Goal: Task Accomplishment & Management: Manage account settings

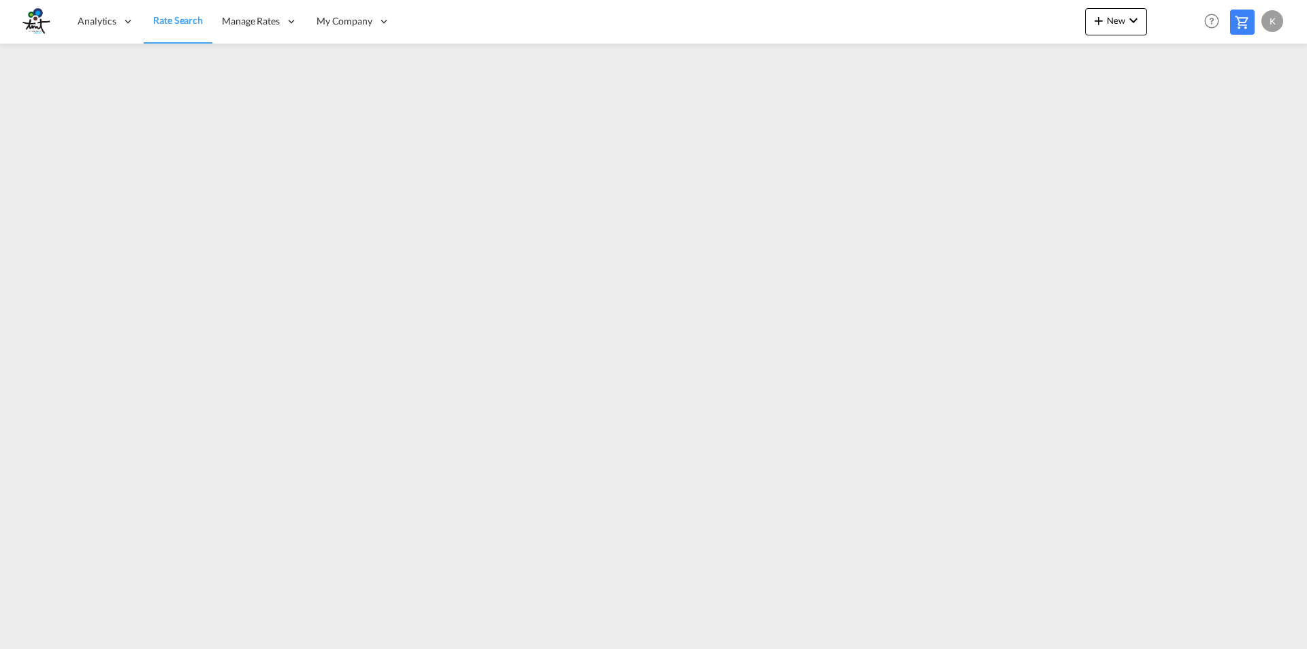
click at [1274, 22] on div "K" at bounding box center [1272, 21] width 22 height 22
click at [868, 27] on md-backdrop at bounding box center [653, 324] width 1307 height 649
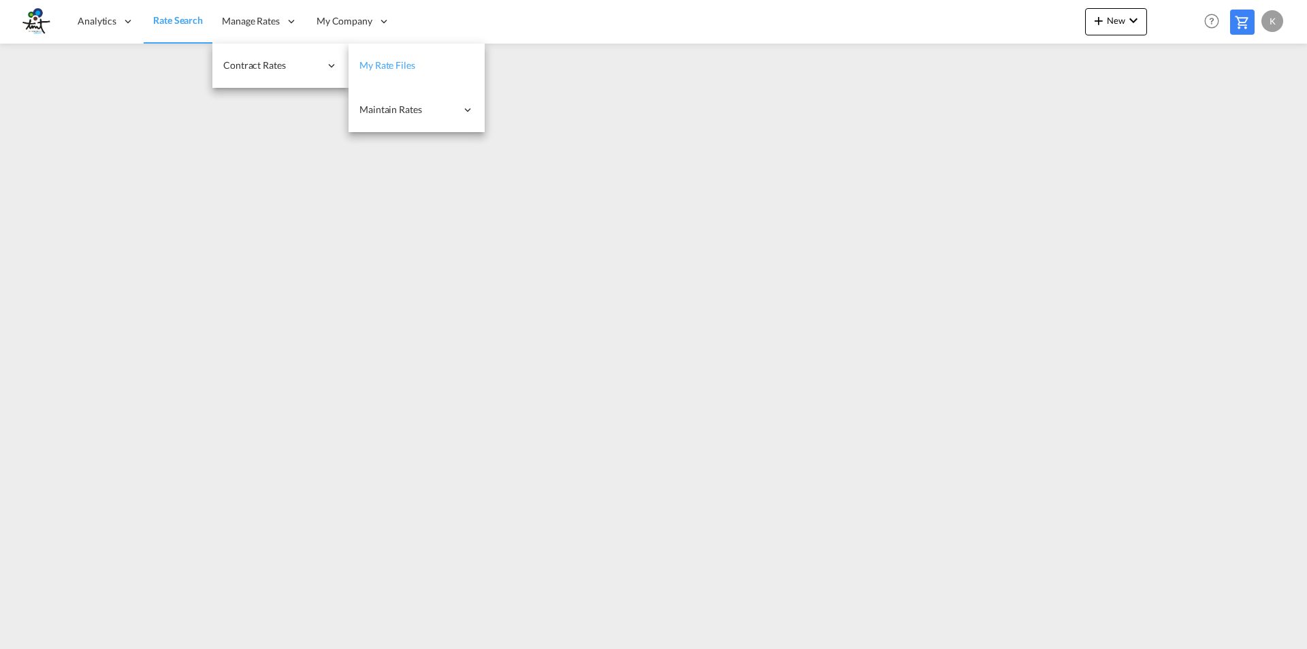
click at [413, 72] on link "My Rate Files" at bounding box center [417, 66] width 136 height 44
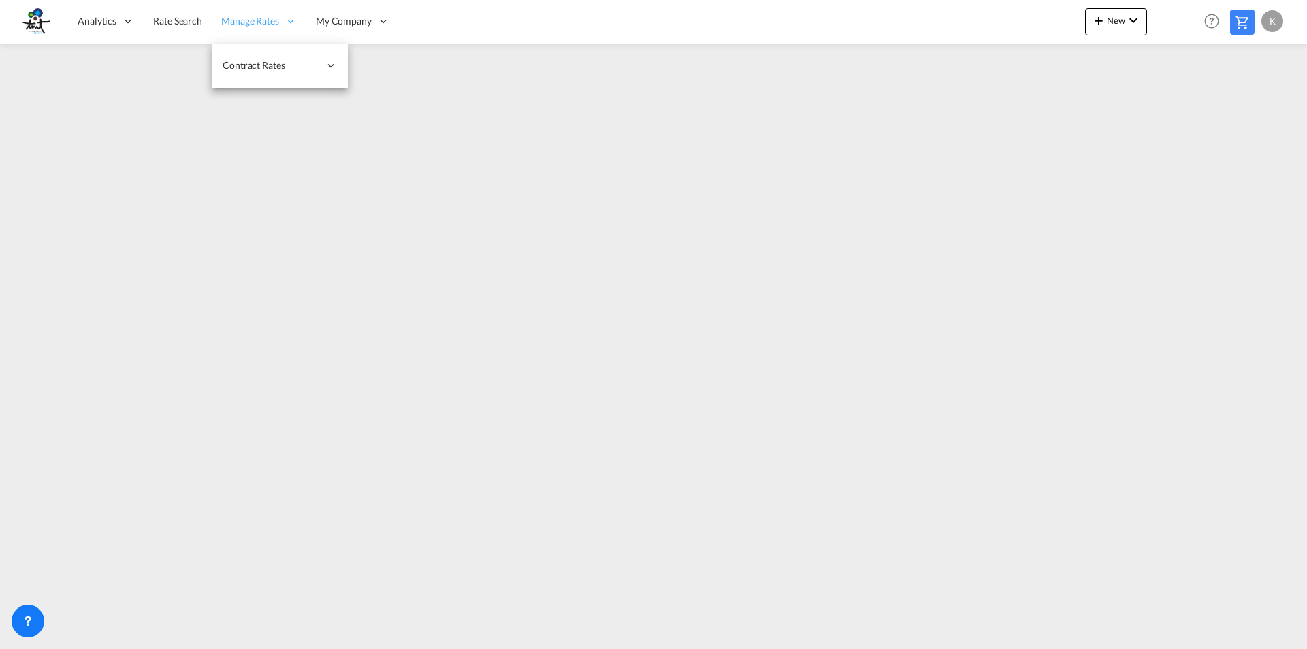
click at [280, 20] on div "Manage Rates" at bounding box center [259, 21] width 95 height 44
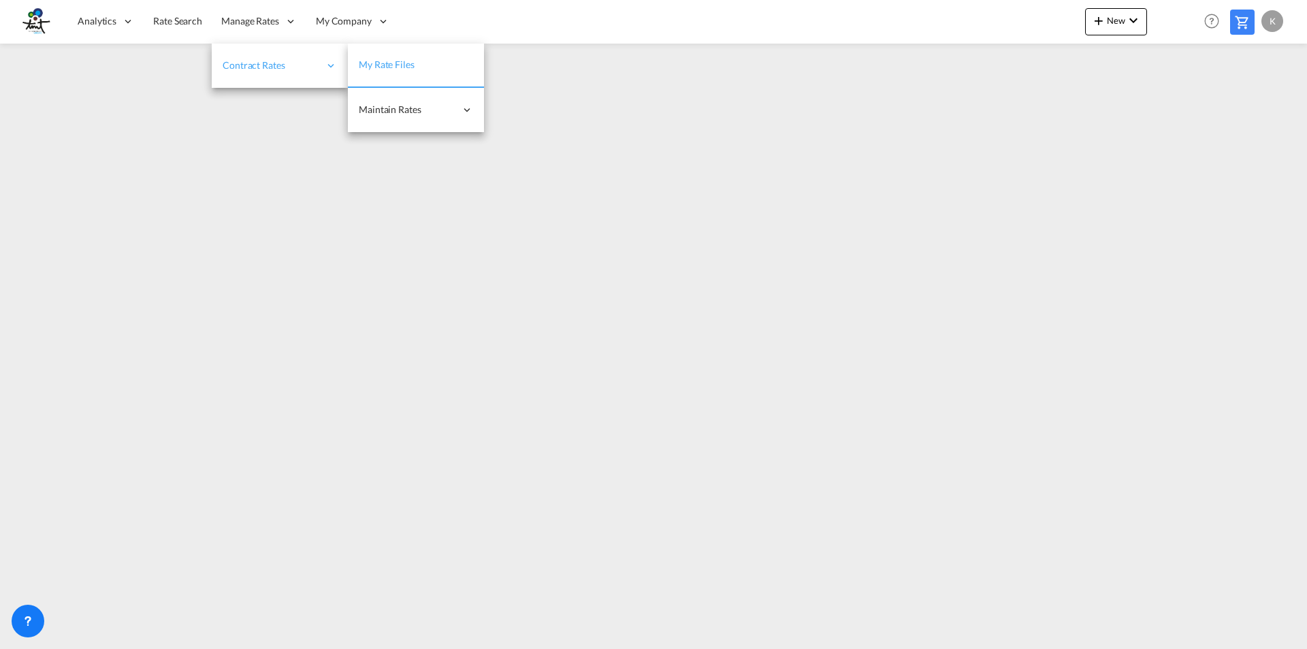
click at [330, 69] on icon at bounding box center [331, 65] width 12 height 12
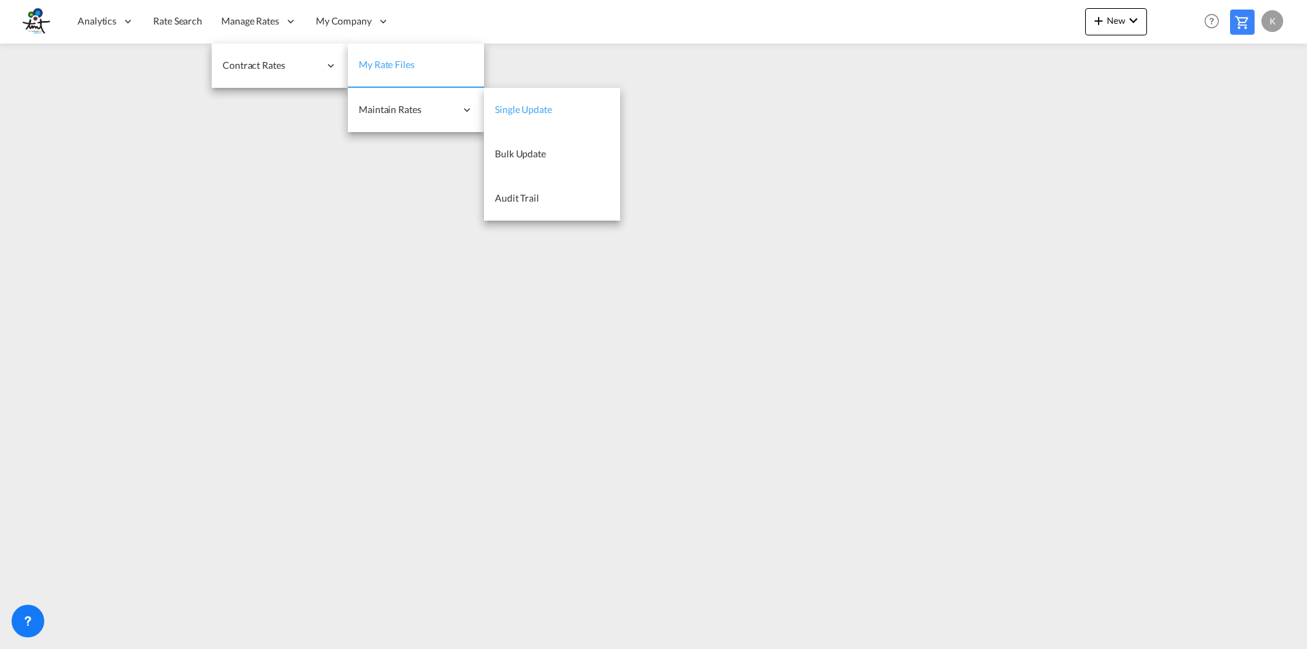
click at [524, 112] on span "Single Update" at bounding box center [523, 109] width 57 height 12
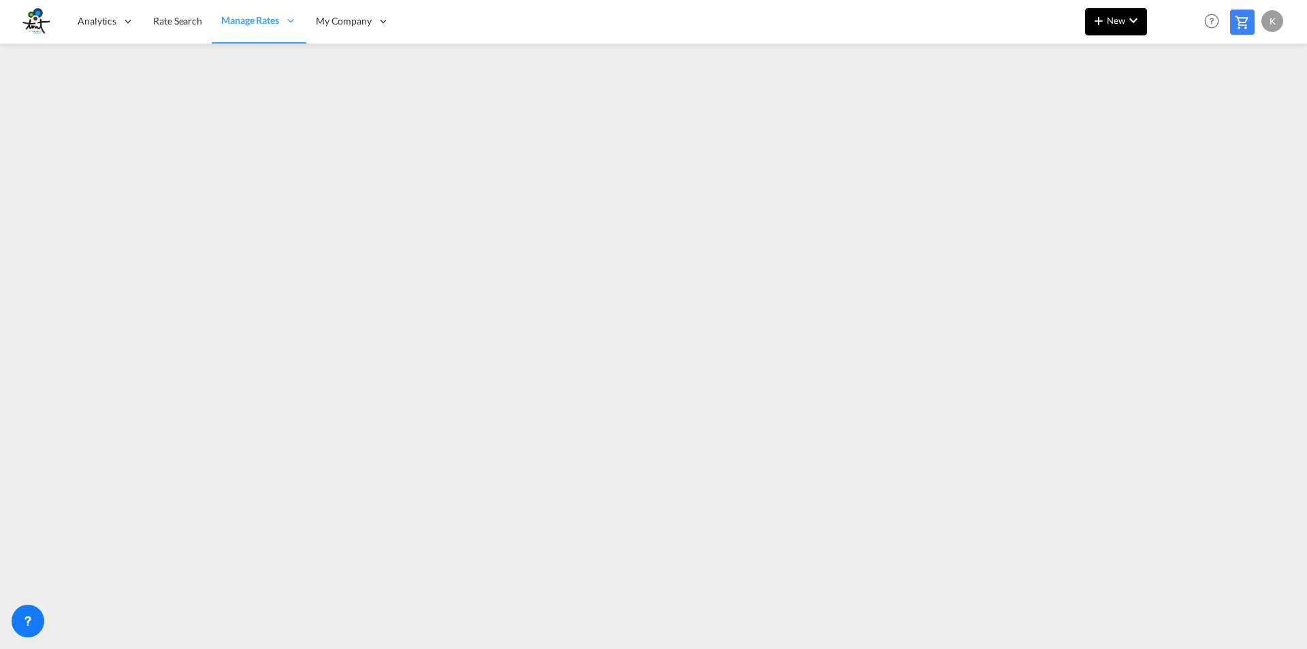
click at [0, 0] on span "Single Update" at bounding box center [0, 0] width 0 height 0
click at [1121, 22] on span "New" at bounding box center [1116, 20] width 51 height 11
click at [291, 83] on md-backdrop at bounding box center [653, 324] width 1307 height 649
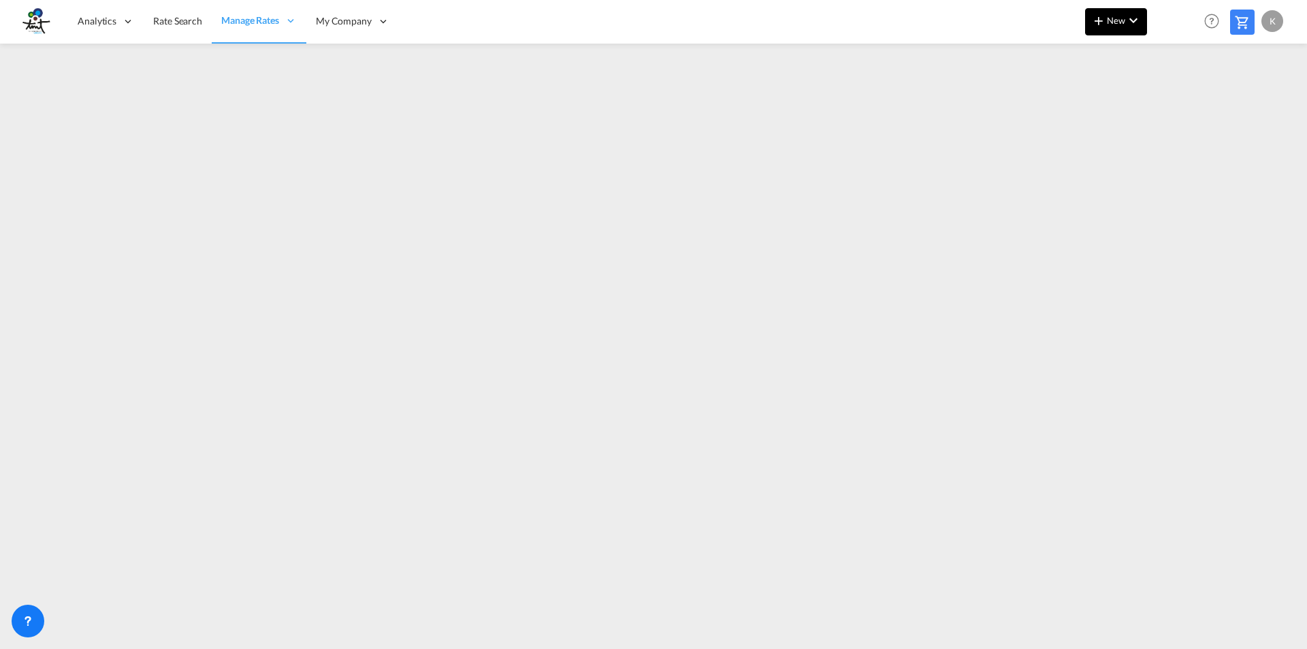
click at [1121, 27] on button "New" at bounding box center [1116, 21] width 62 height 27
click at [1074, 61] on span "Rates" at bounding box center [1081, 57] width 16 height 27
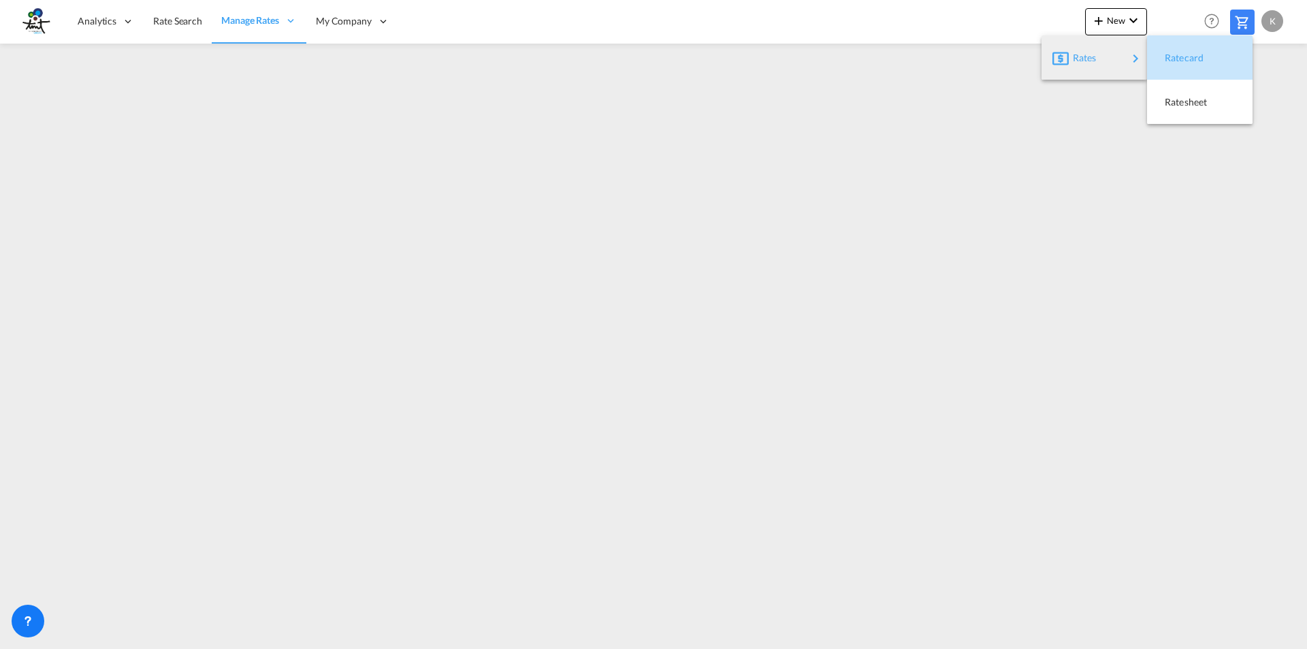
click at [1178, 60] on span "Ratecard" at bounding box center [1172, 57] width 15 height 27
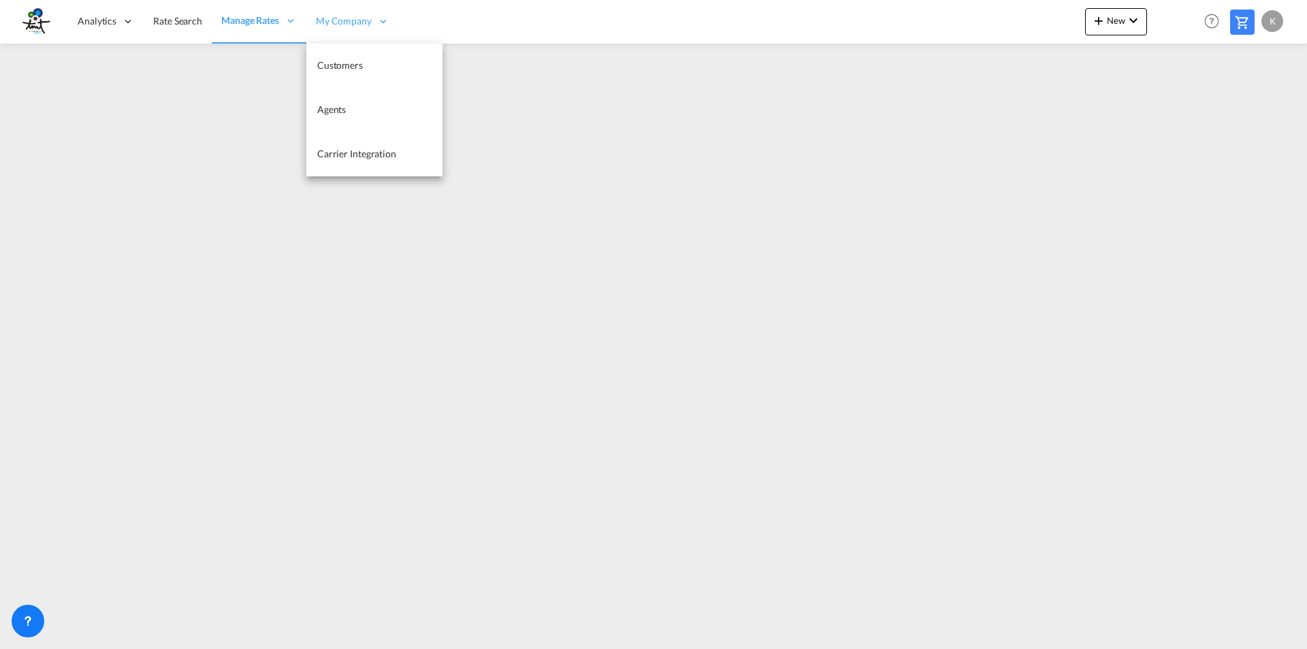
click at [385, 15] on icon at bounding box center [383, 21] width 12 height 12
click at [356, 148] on span "Carrier Integration" at bounding box center [356, 154] width 79 height 12
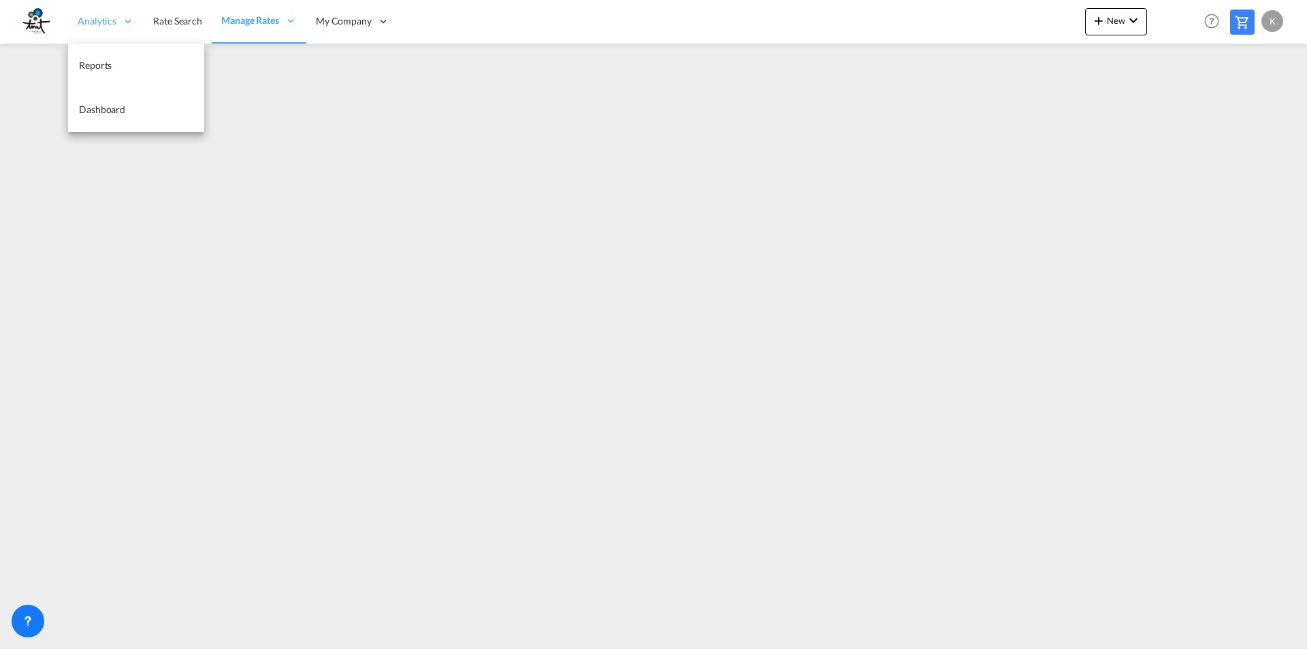
click at [97, 25] on span "Analytics" at bounding box center [97, 21] width 39 height 14
click at [95, 54] on link "Reports" at bounding box center [136, 66] width 136 height 44
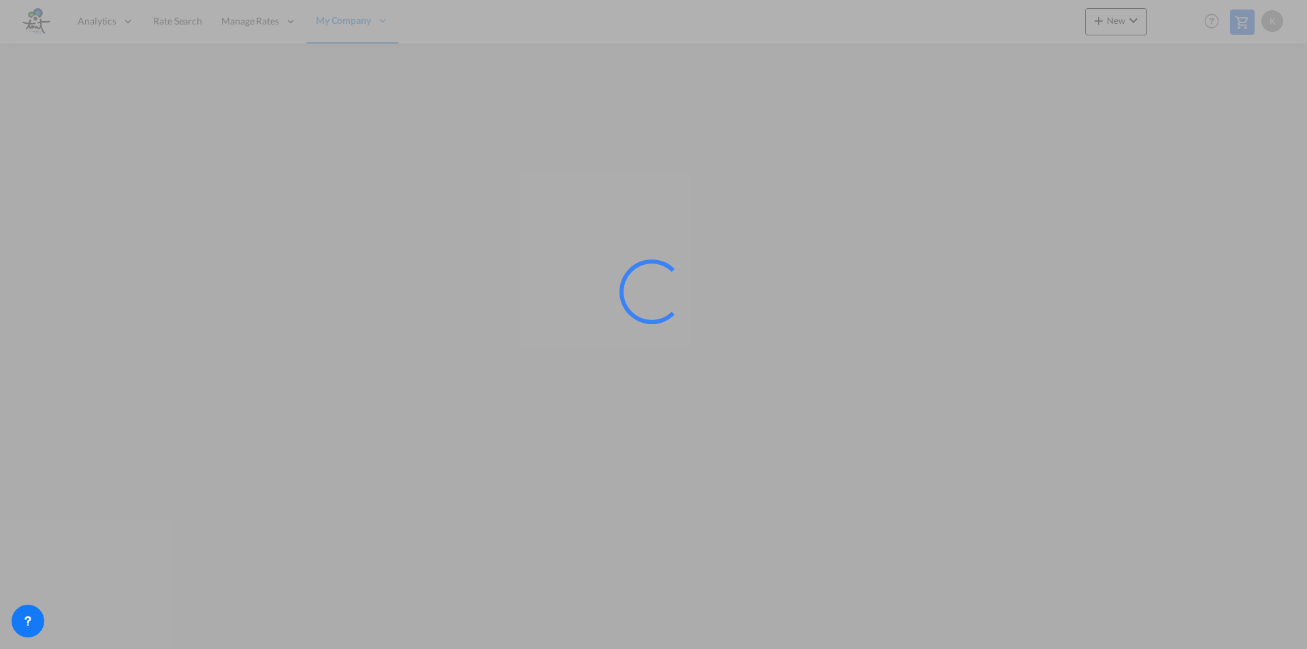
click at [95, 59] on div at bounding box center [653, 324] width 1307 height 649
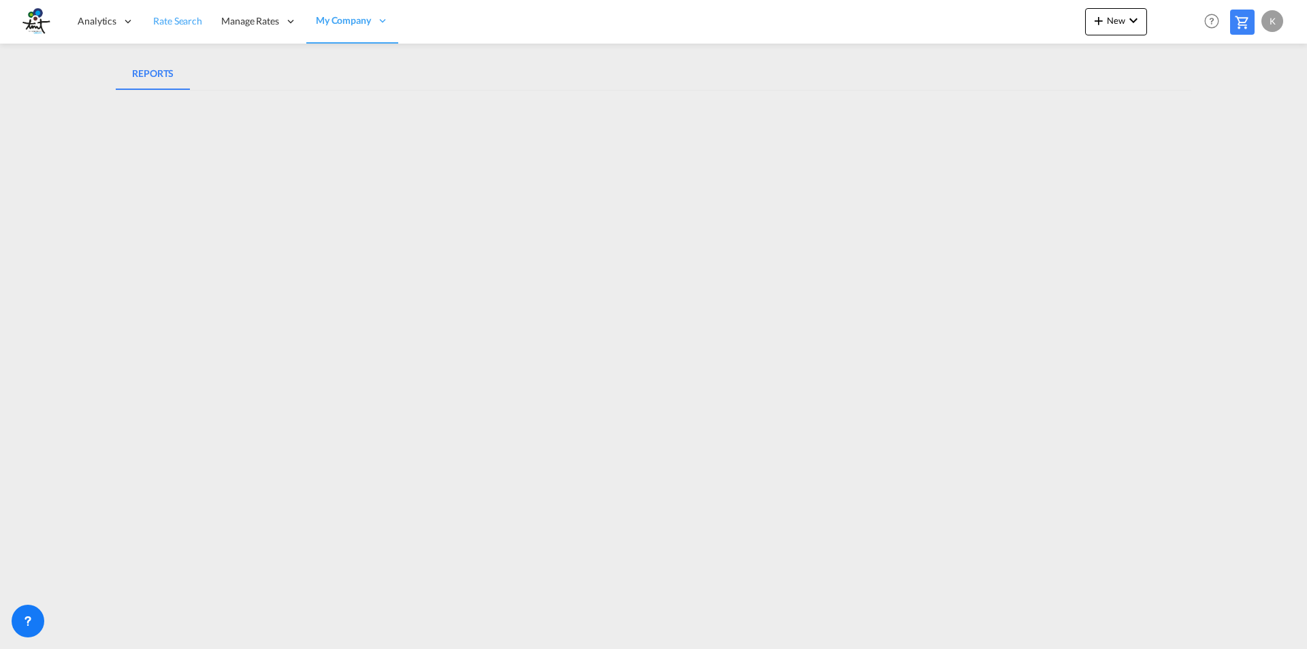
click at [166, 27] on span "Rate Search" at bounding box center [177, 21] width 49 height 14
click at [21, 621] on icon at bounding box center [28, 621] width 14 height 14
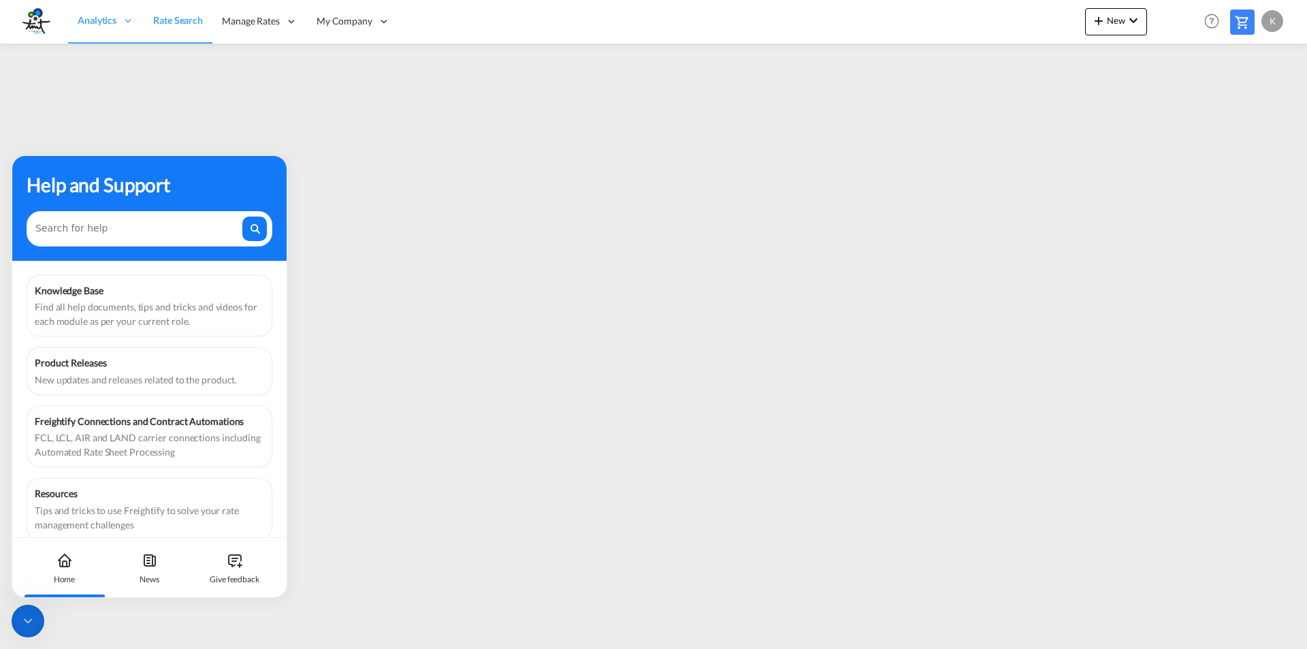
click at [110, 304] on div "Find all help documents, tips and tricks and videos for each module as per your…" at bounding box center [149, 314] width 229 height 29
click at [57, 571] on div "Home" at bounding box center [65, 568] width 76 height 60
click at [85, 22] on span "Analytics" at bounding box center [97, 21] width 39 height 14
click at [26, 16] on img at bounding box center [35, 21] width 31 height 31
click at [29, 18] on img at bounding box center [35, 21] width 31 height 31
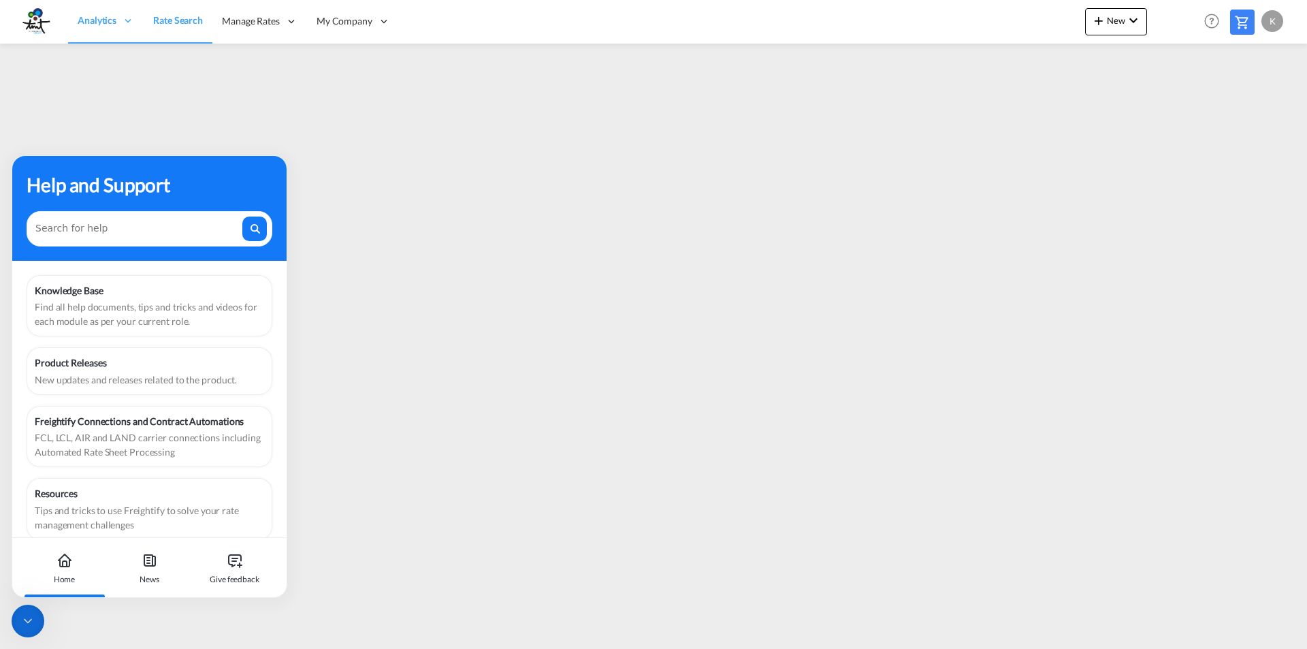
drag, startPoint x: 64, startPoint y: 566, endPoint x: 26, endPoint y: 629, distance: 73.9
click at [63, 566] on icon at bounding box center [65, 563] width 10 height 6
click at [20, 630] on div at bounding box center [28, 621] width 33 height 33
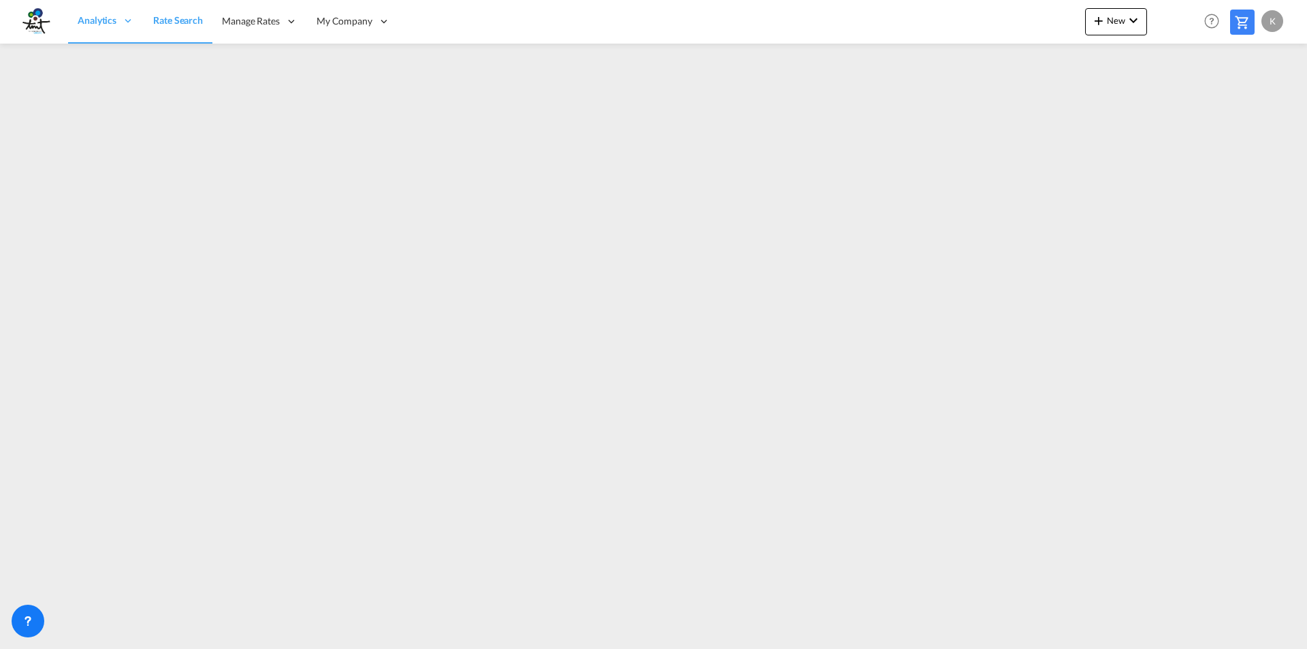
click at [184, 29] on link "Rate Search" at bounding box center [178, 21] width 69 height 44
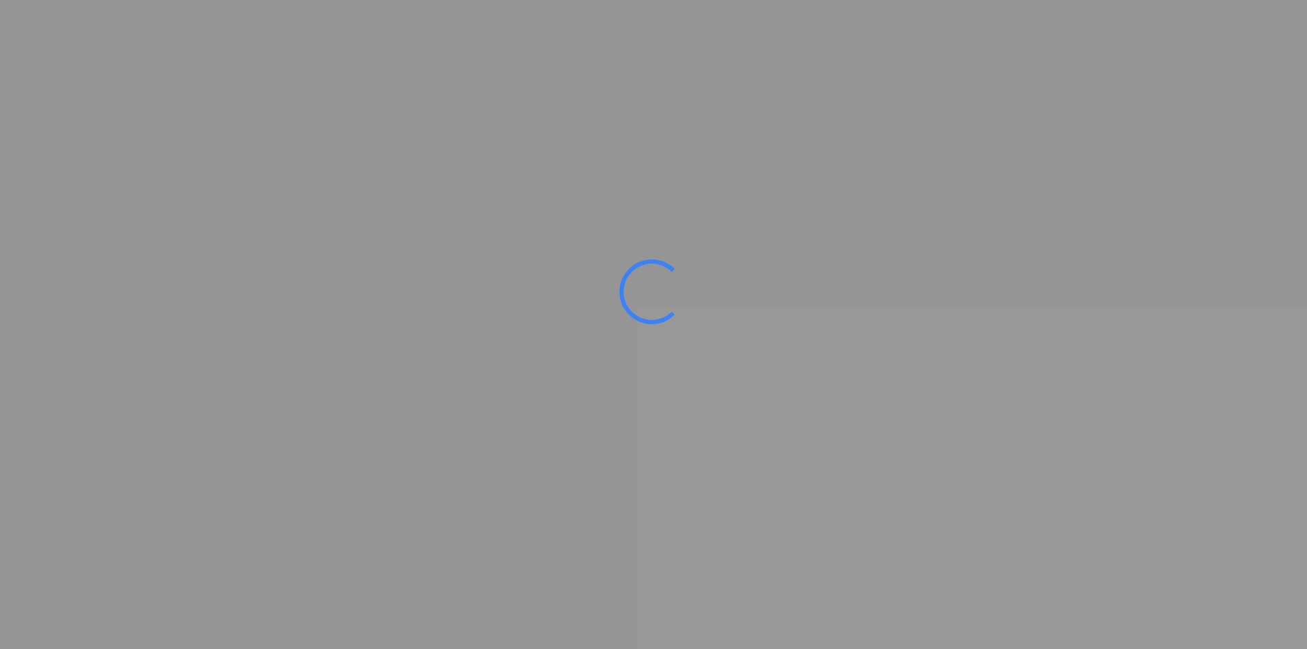
click at [596, 184] on ms-splash-screen at bounding box center [653, 324] width 1307 height 649
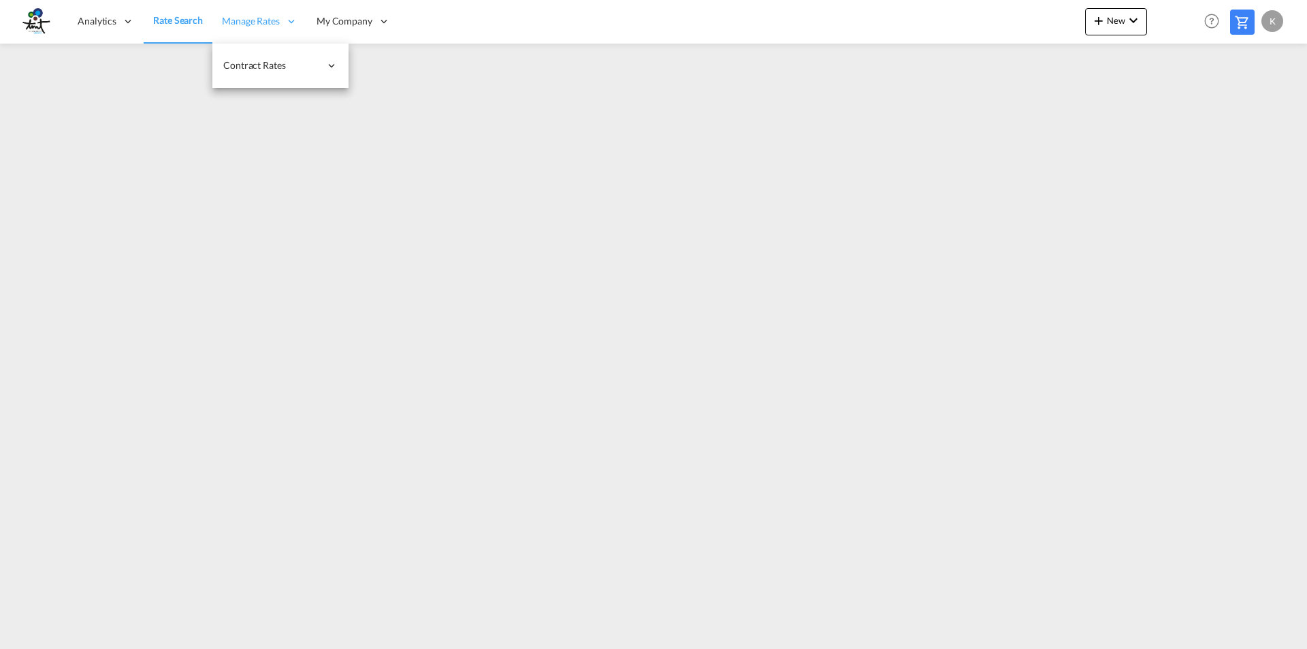
click at [244, 23] on span "Manage Rates" at bounding box center [251, 21] width 58 height 14
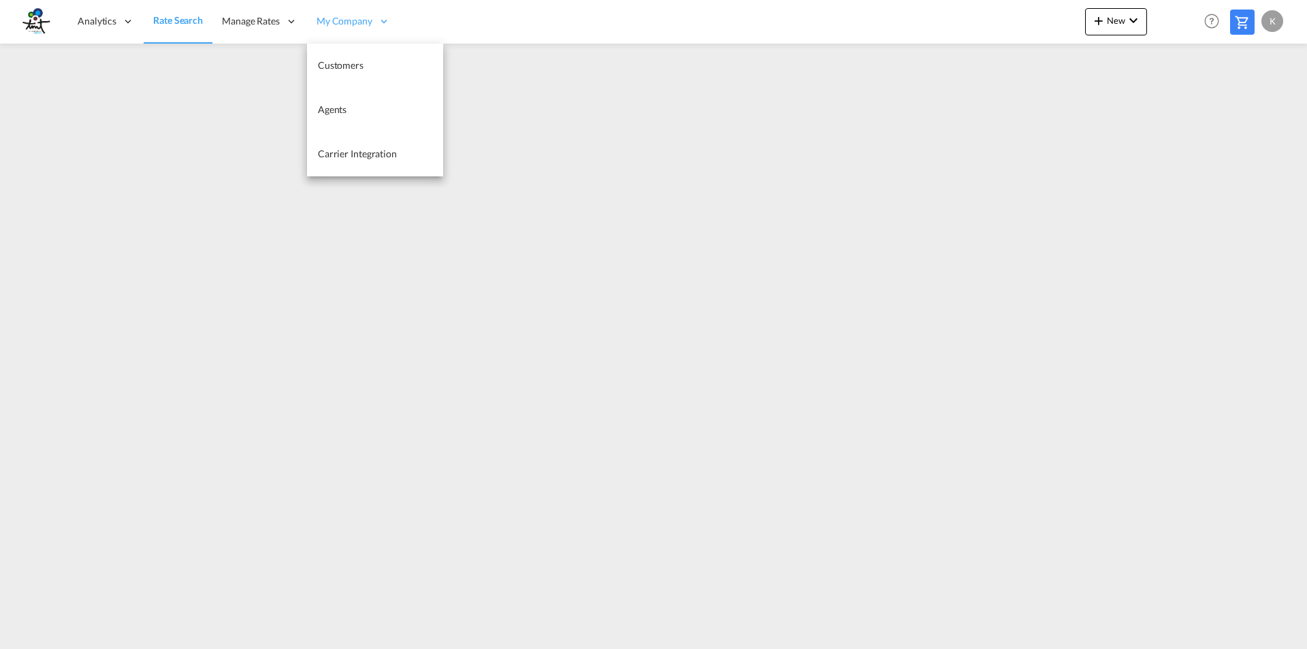
click at [361, 20] on span "My Company" at bounding box center [345, 21] width 56 height 14
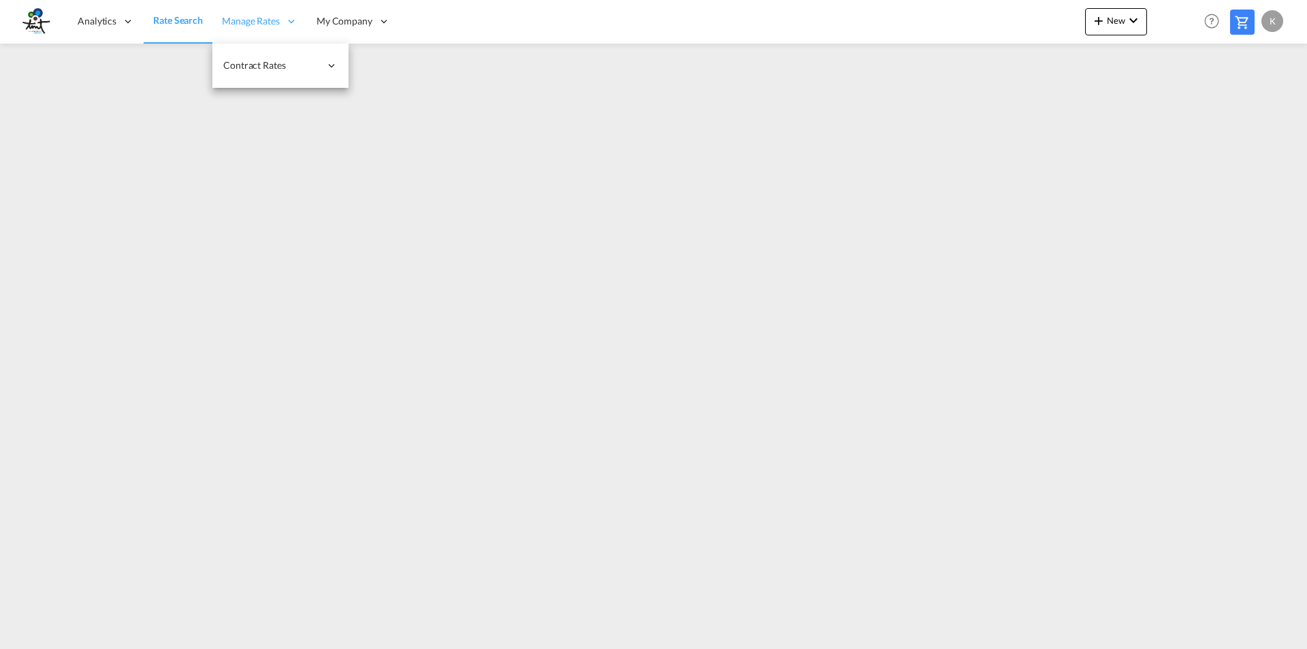
click at [279, 22] on span "Manage Rates" at bounding box center [251, 21] width 58 height 14
click at [289, 65] on span "Contract Rates" at bounding box center [271, 66] width 97 height 14
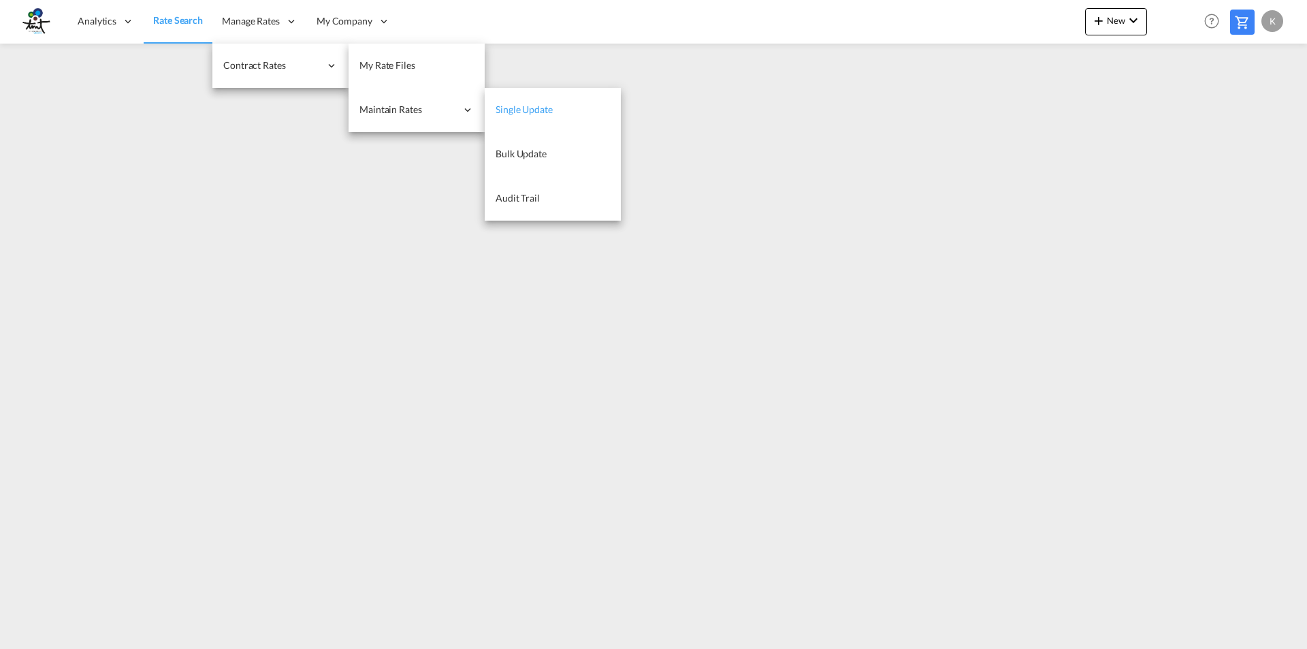
click at [539, 114] on span "Single Update" at bounding box center [524, 109] width 57 height 12
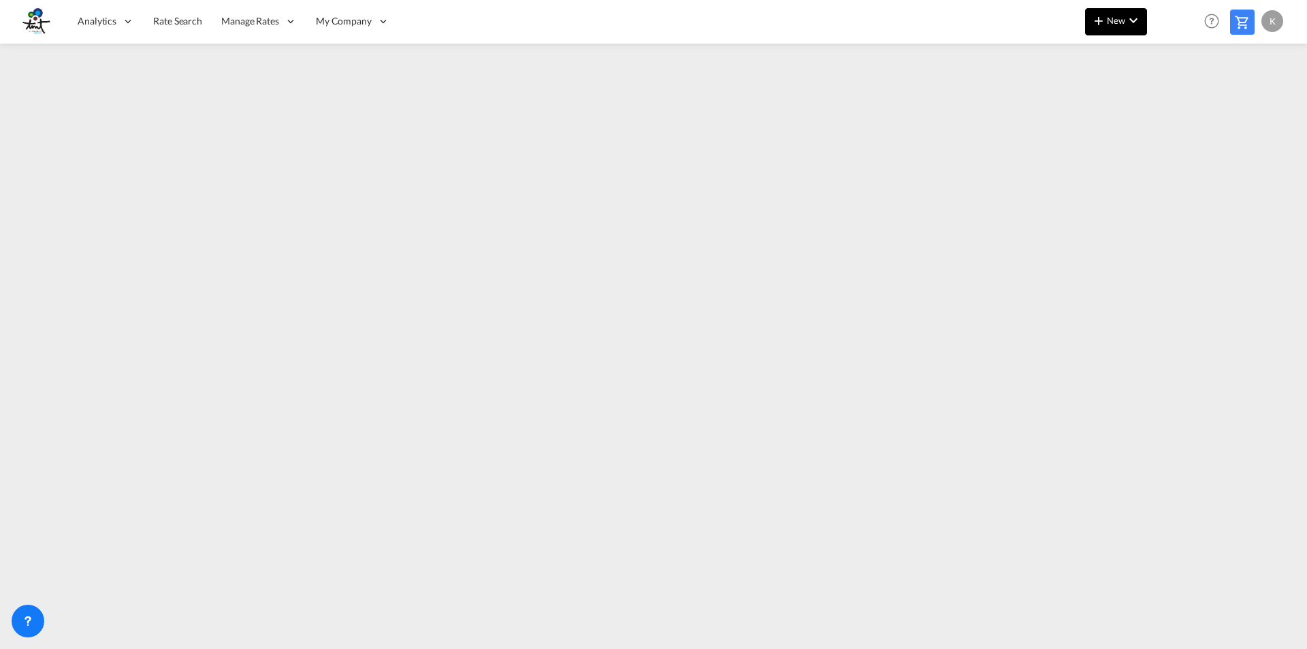
click at [1101, 22] on md-icon "icon-plus 400-fg" at bounding box center [1099, 20] width 16 height 16
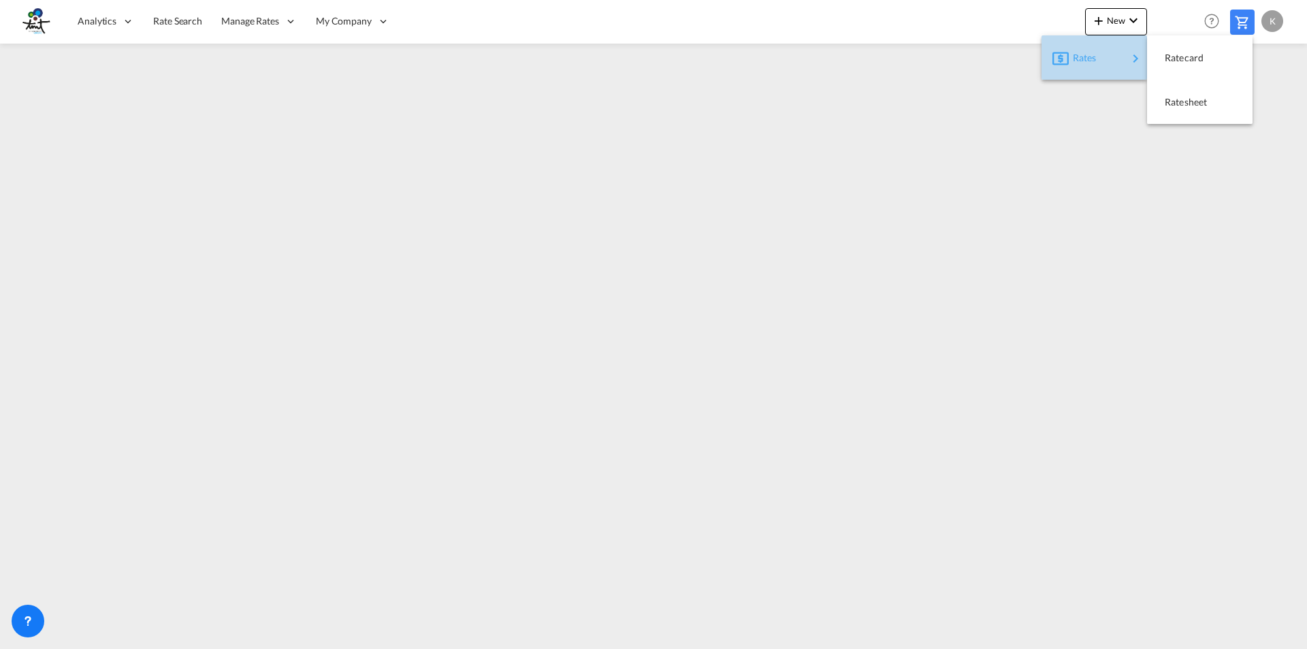
click at [1084, 59] on span "Rates" at bounding box center [1081, 57] width 16 height 27
click at [1209, 67] on div "Ratecard" at bounding box center [1190, 58] width 50 height 34
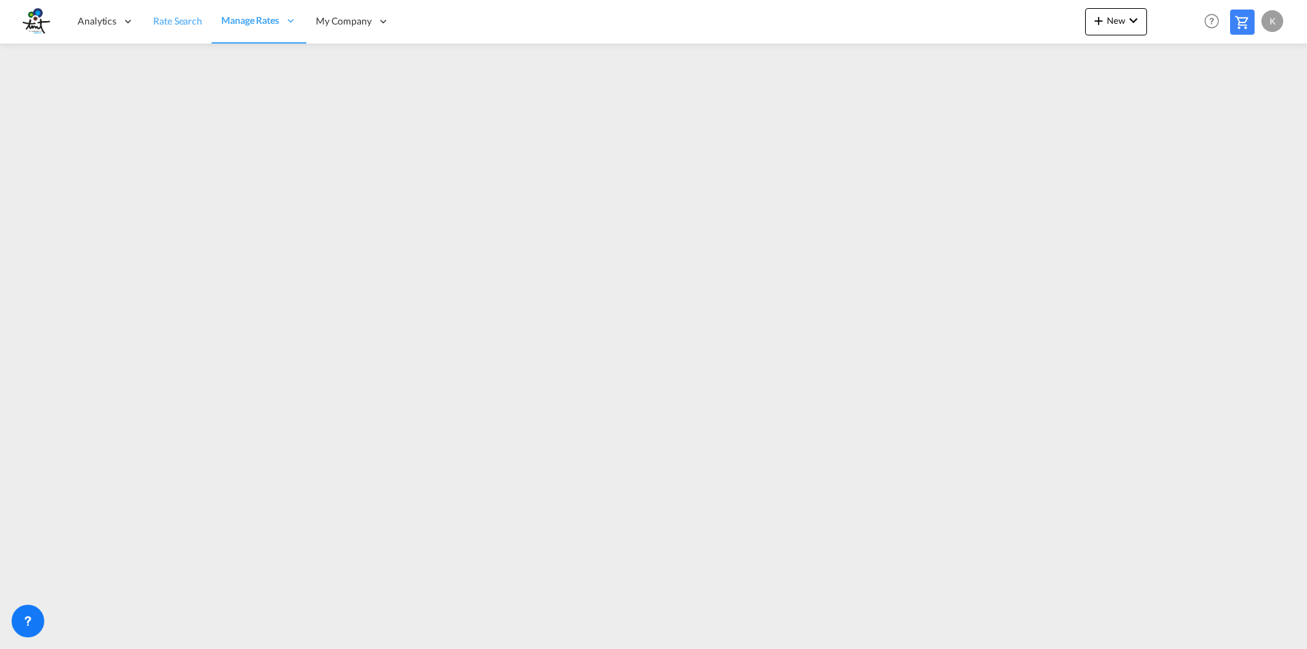
click at [184, 29] on link "Rate Search" at bounding box center [178, 21] width 68 height 44
click at [35, 20] on img at bounding box center [35, 21] width 31 height 31
click at [34, 20] on img at bounding box center [35, 21] width 31 height 31
click at [47, 30] on img at bounding box center [35, 21] width 31 height 31
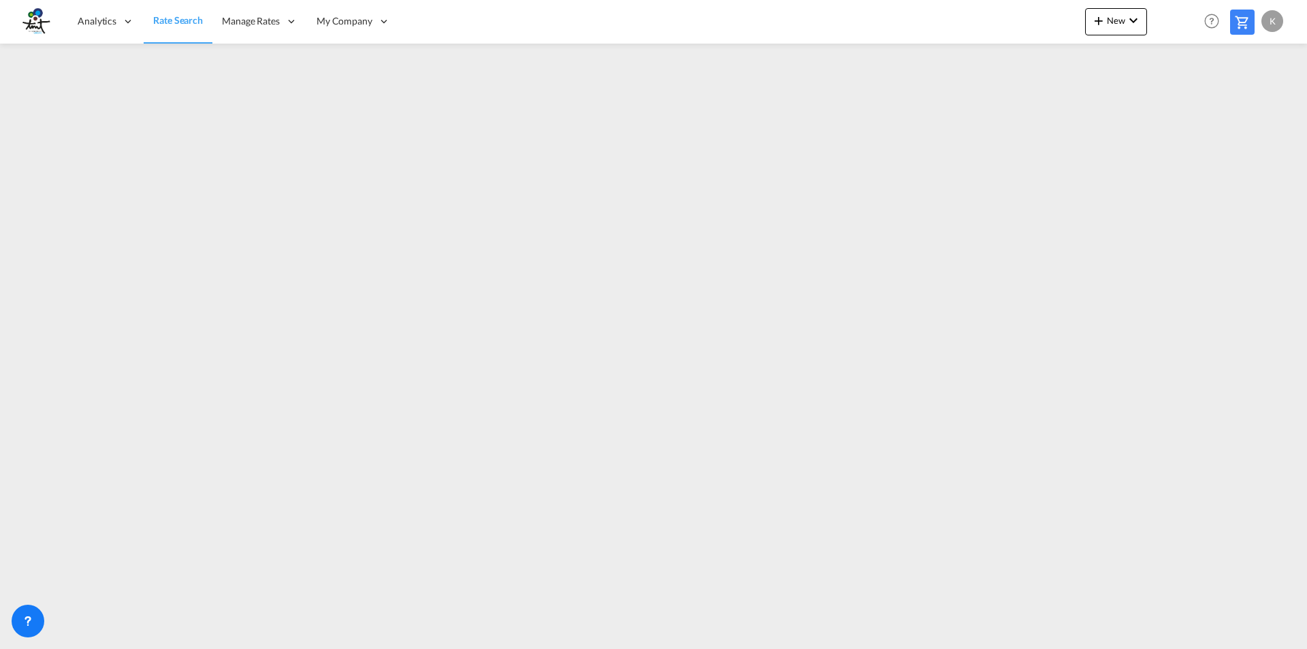
click at [42, 21] on img at bounding box center [35, 21] width 31 height 31
click at [33, 20] on img at bounding box center [35, 21] width 31 height 31
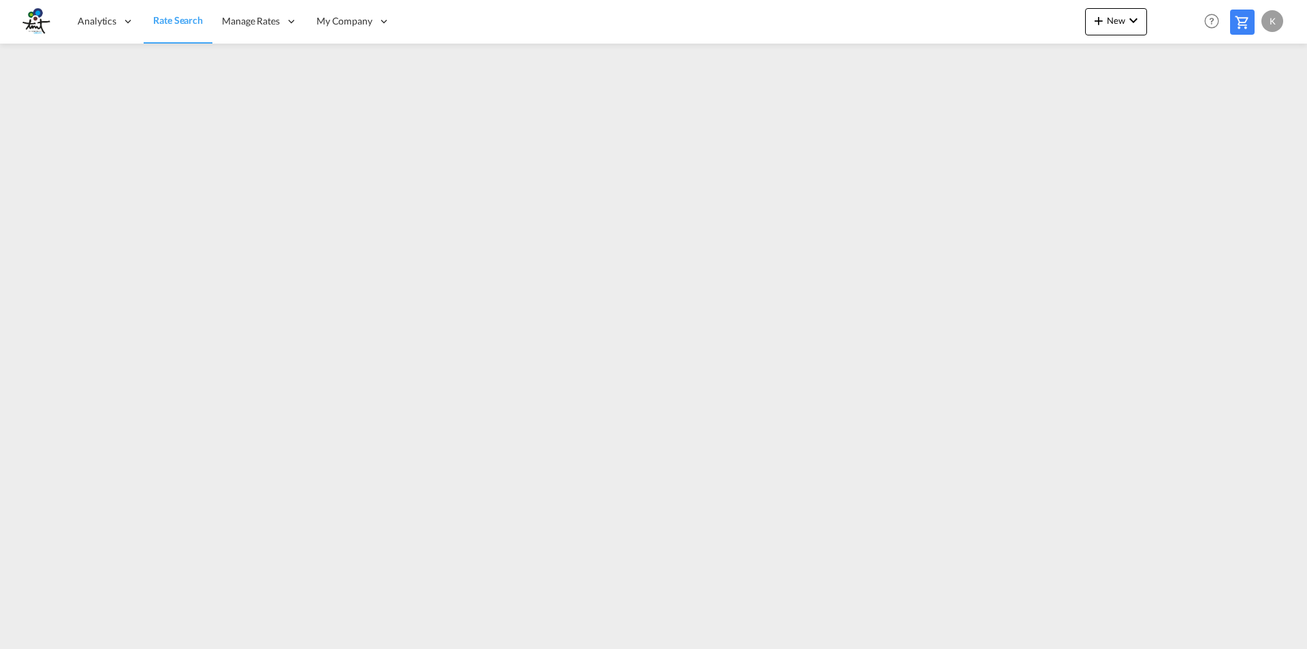
click at [33, 19] on img at bounding box center [35, 21] width 31 height 31
click at [37, 22] on img at bounding box center [35, 21] width 31 height 31
click at [94, 25] on span "Analytics" at bounding box center [97, 21] width 39 height 14
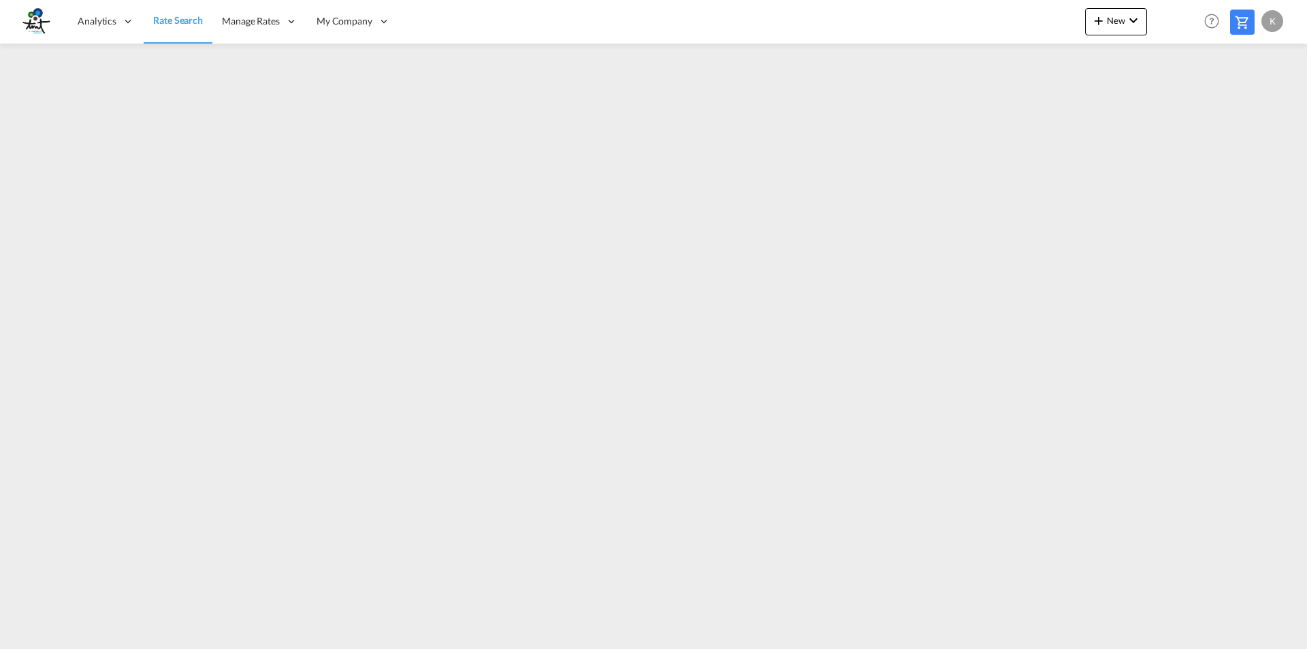
click at [1274, 24] on div "K" at bounding box center [1272, 21] width 22 height 22
click at [1210, 23] on md-backdrop at bounding box center [653, 324] width 1307 height 649
click at [1133, 21] on md-icon "icon-chevron-down" at bounding box center [1133, 20] width 16 height 16
click at [968, 20] on md-backdrop at bounding box center [653, 324] width 1307 height 649
click at [288, 25] on icon at bounding box center [291, 21] width 12 height 12
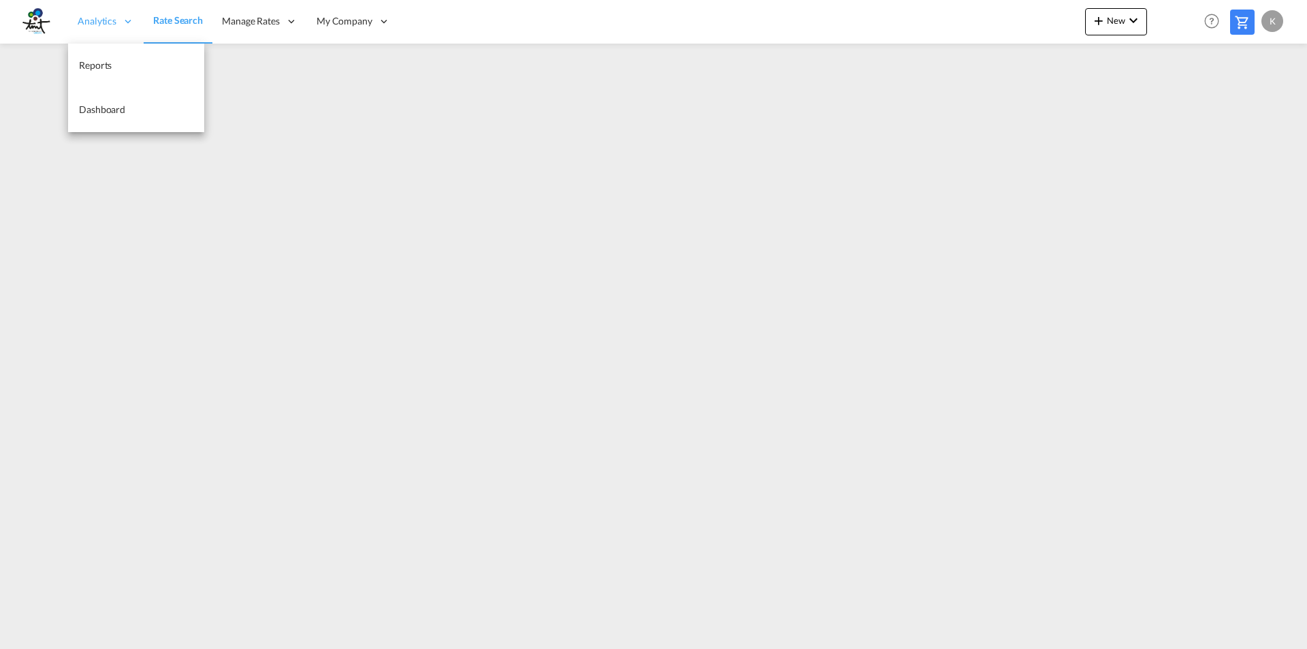
click at [110, 16] on span "Analytics" at bounding box center [97, 21] width 39 height 14
click at [474, 18] on div "Analytics Reports Dashboard Rate Search Manage Rates Contract Rates My Rate Fil…" at bounding box center [653, 21] width 1266 height 42
click at [1242, 22] on md-icon at bounding box center [1242, 22] width 16 height 16
